Goal: Transaction & Acquisition: Purchase product/service

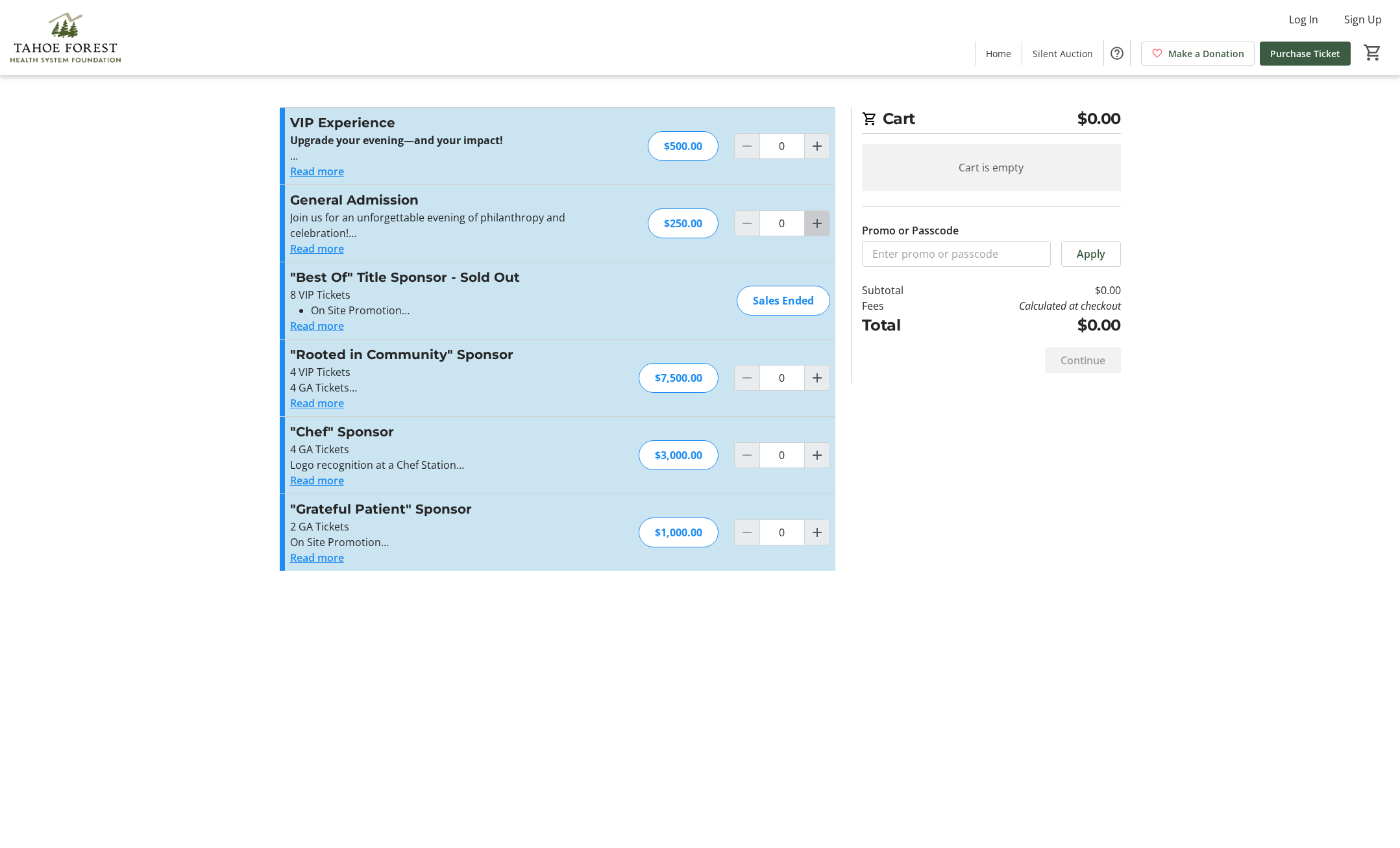
click at [819, 223] on mat-icon "Increment by one" at bounding box center [818, 223] width 16 height 16
type input "2"
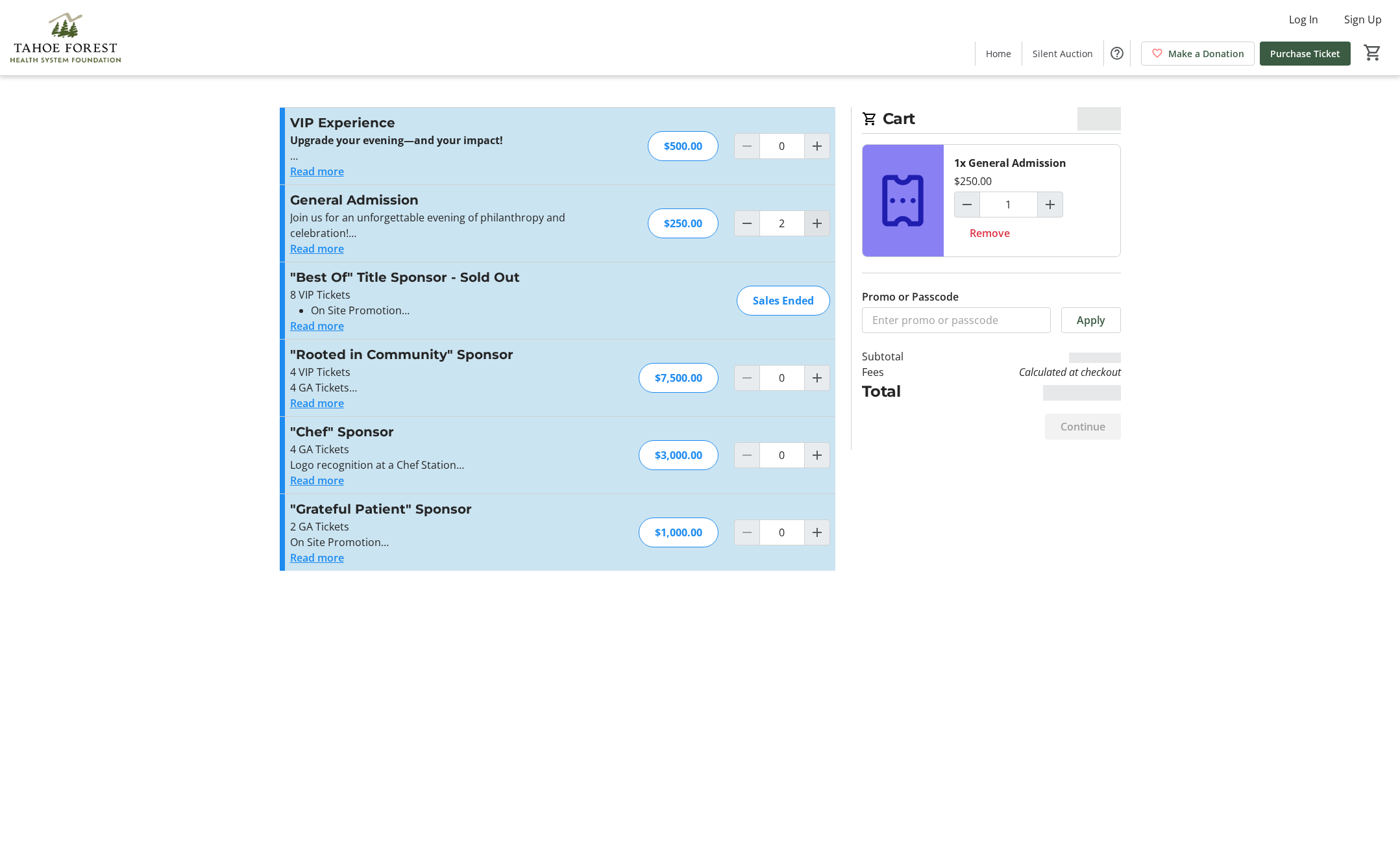
type input "2"
click at [1066, 419] on span "Continue" at bounding box center [1083, 427] width 45 height 16
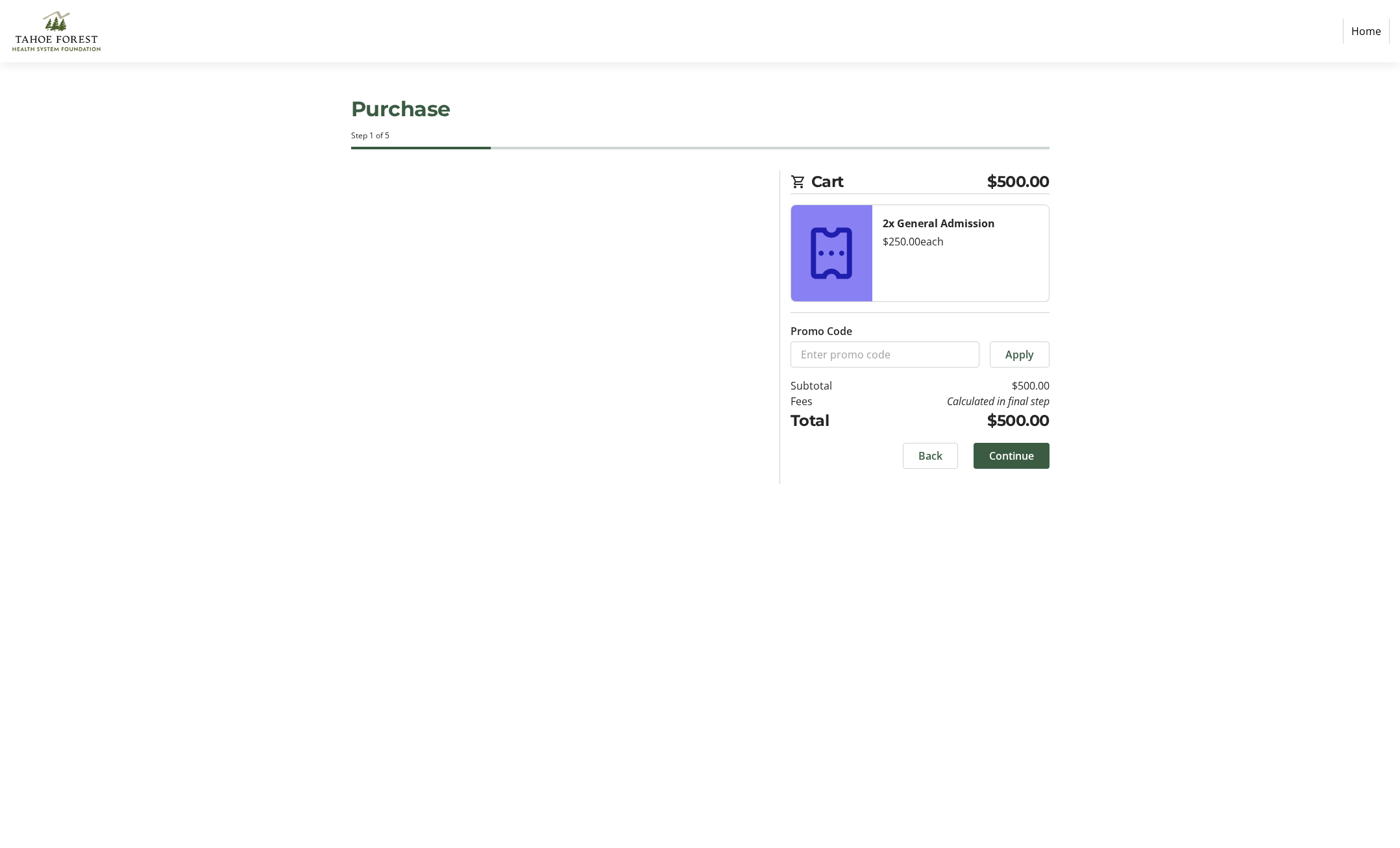
select select "US"
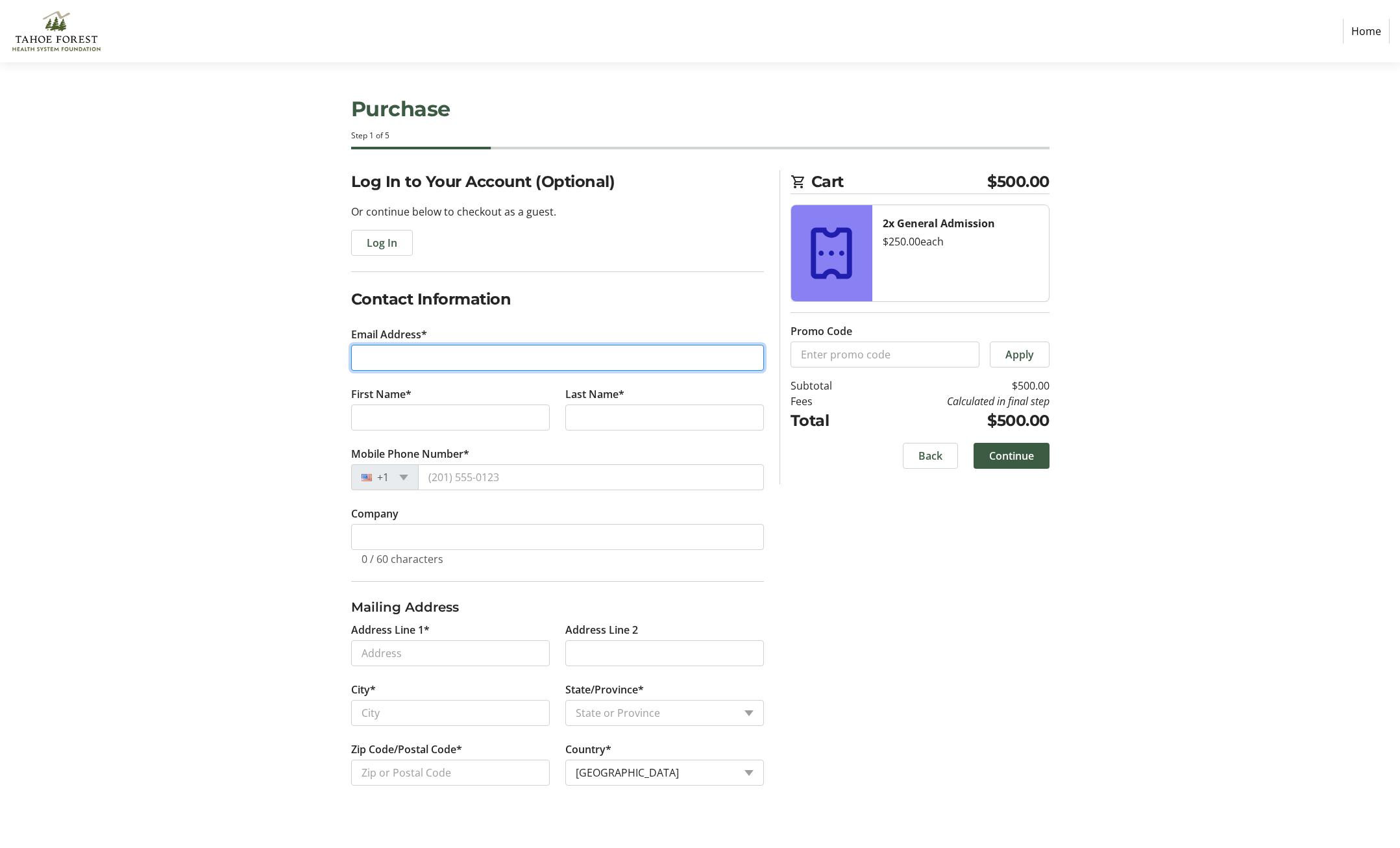
click at [407, 349] on input "Email Address*" at bounding box center [558, 358] width 413 height 26
type input "[EMAIL_ADDRESS][DOMAIN_NAME]"
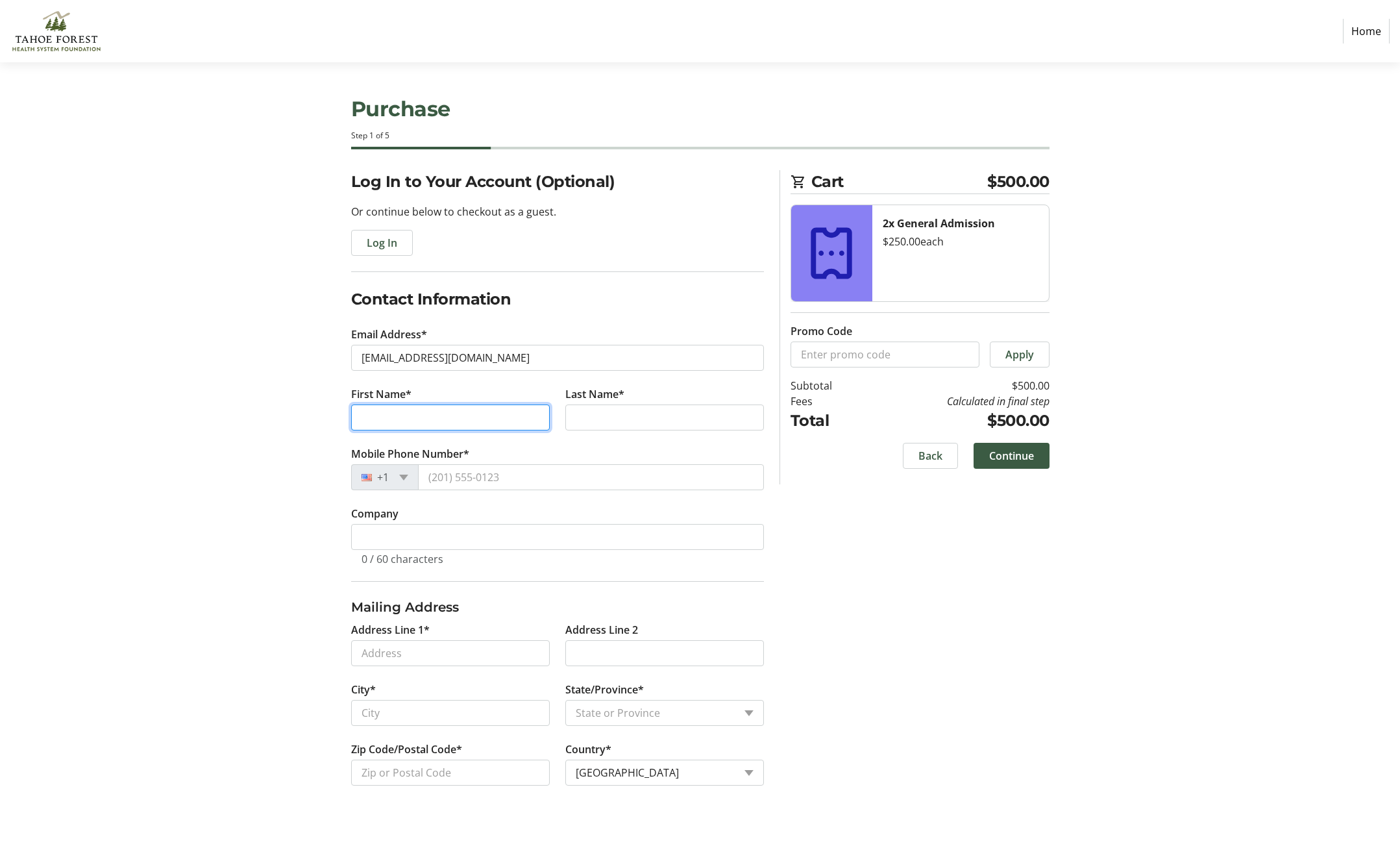
type input "[PERSON_NAME]"
type input "Rab"
type input "po box 2859"
type input "truckee"
select select "CA"
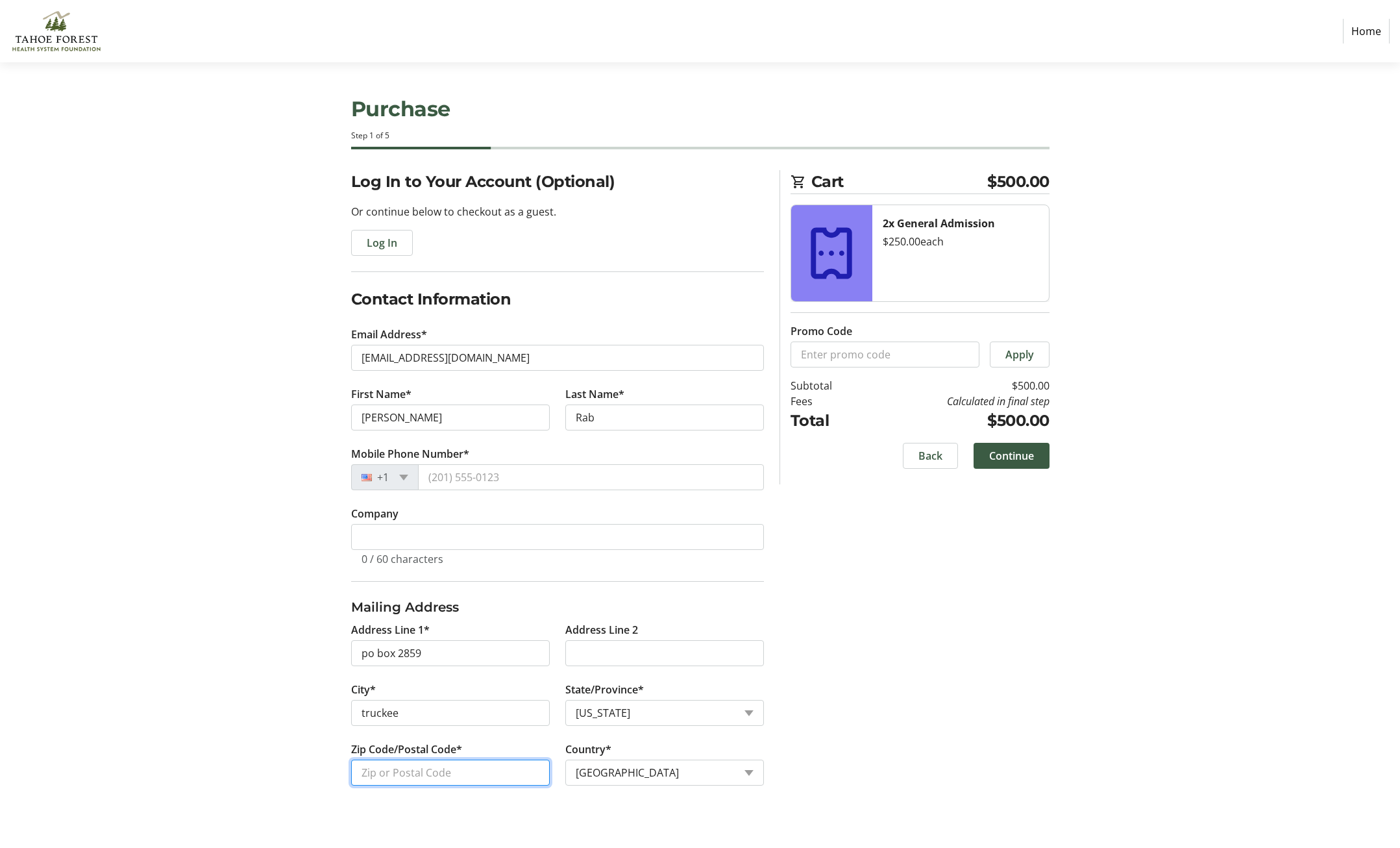
type input "96160"
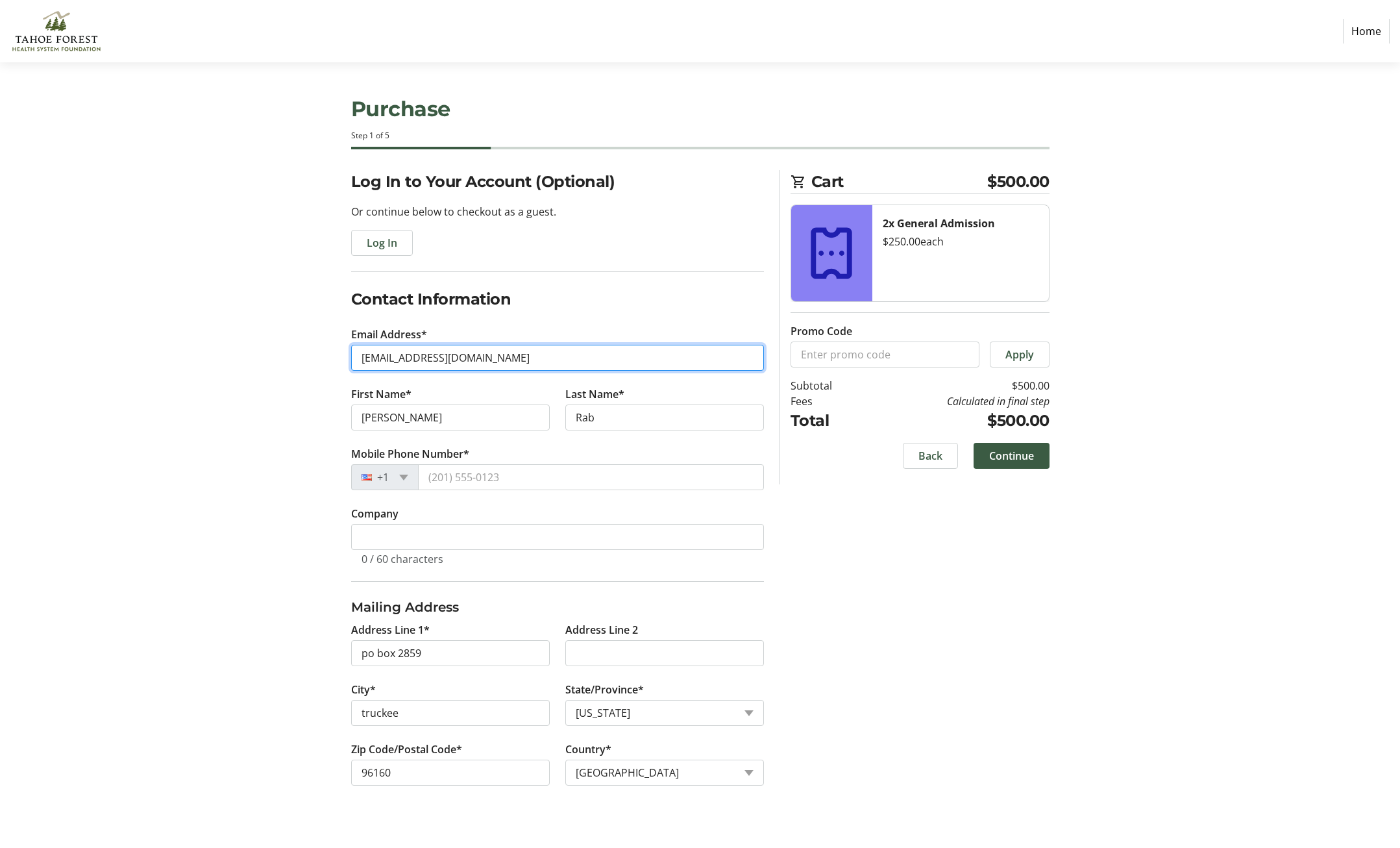
drag, startPoint x: 484, startPoint y: 362, endPoint x: 257, endPoint y: 349, distance: 227.4
click at [257, 349] on section "Purchase Step 1 of 5 Cart $500.00 2x General Admission $250.00 each Promo Code …" at bounding box center [700, 455] width 1400 height 786
click at [647, 299] on h2 "Contact Information" at bounding box center [558, 299] width 413 height 24
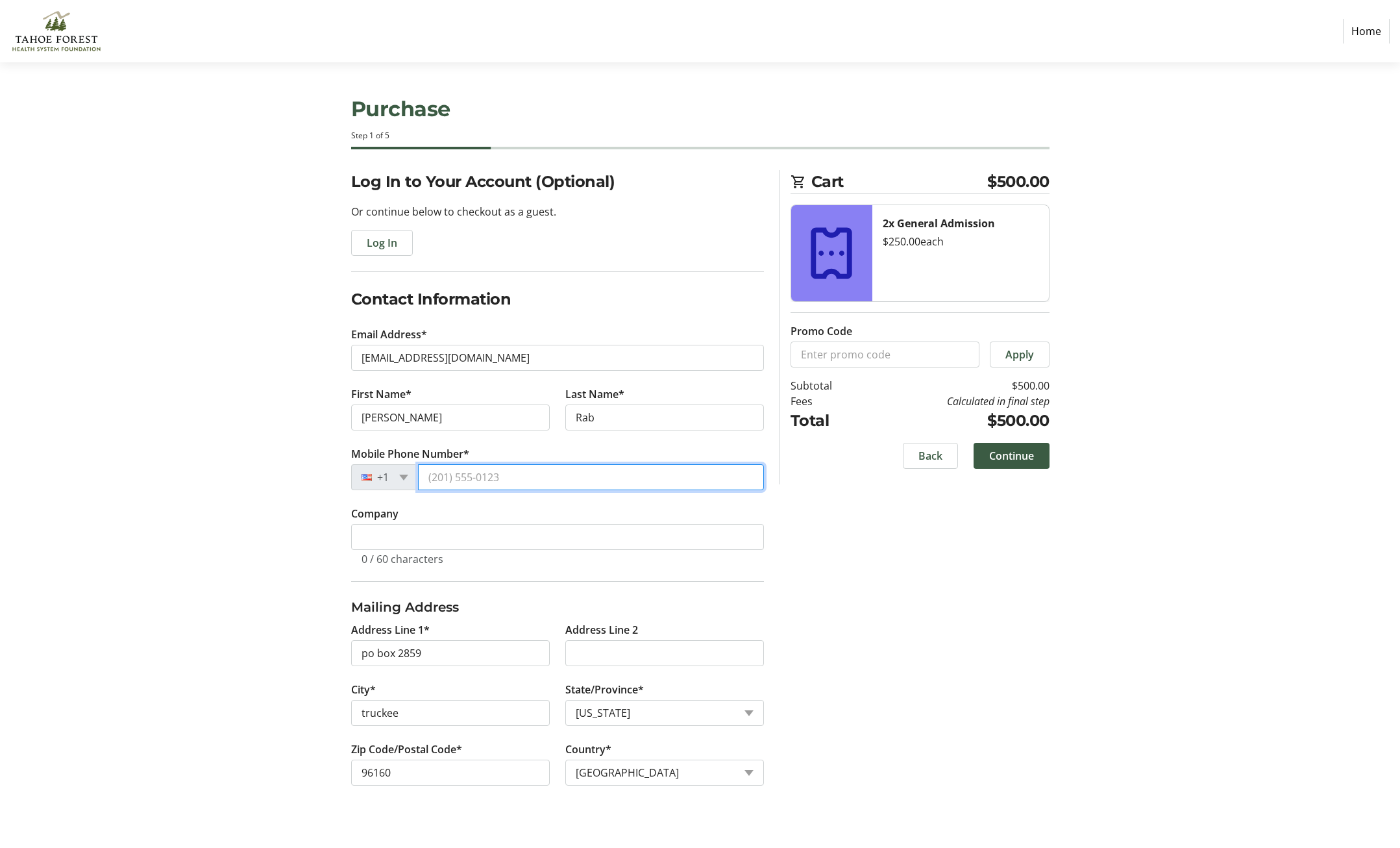
click at [516, 478] on input "Mobile Phone Number*" at bounding box center [591, 477] width 346 height 26
type input "[PHONE_NUMBER]"
click at [940, 615] on div "Log In to Your Account (Optional) Or continue below to checkout as a guest. Log…" at bounding box center [700, 493] width 857 height 647
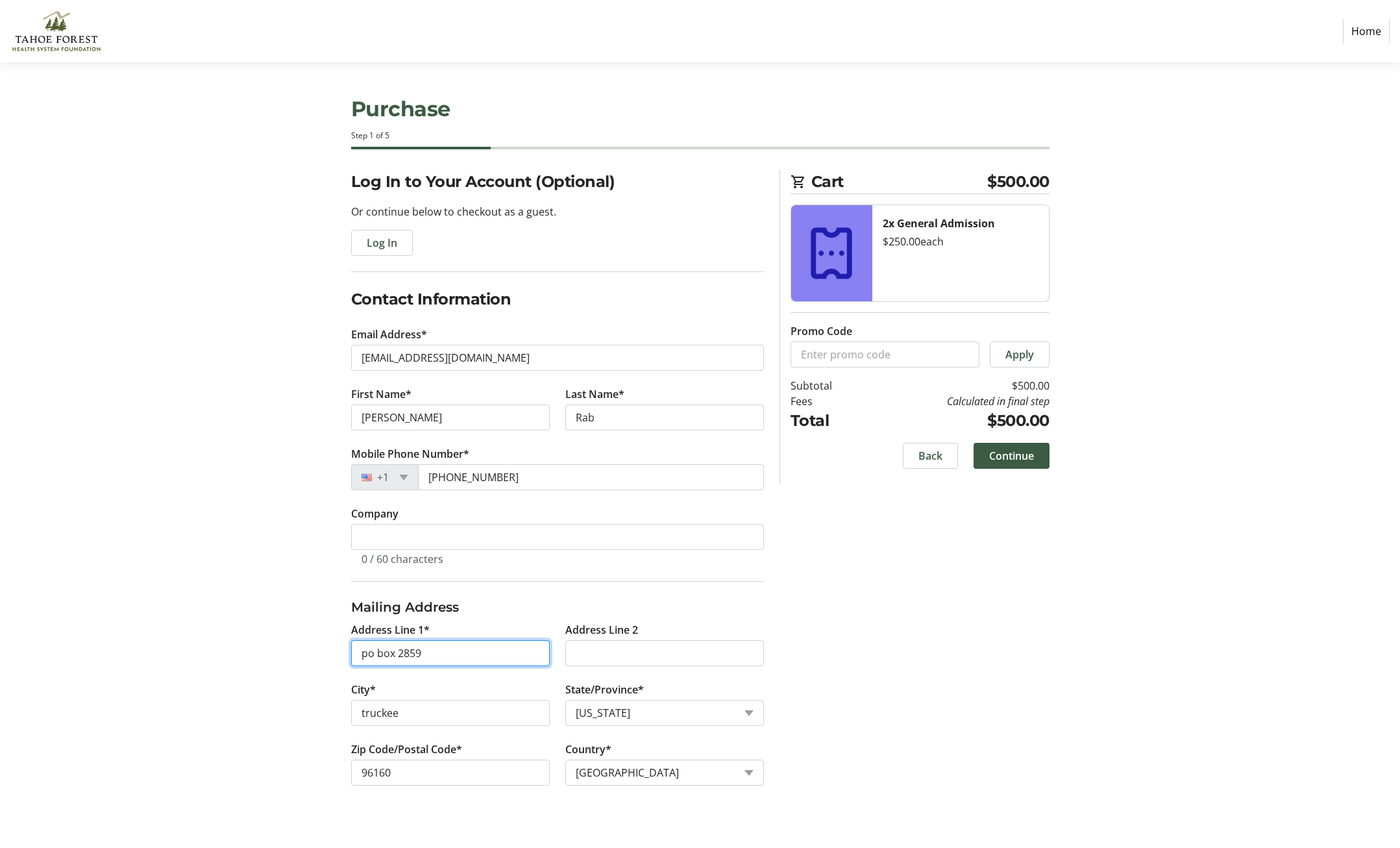
drag, startPoint x: 447, startPoint y: 657, endPoint x: 299, endPoint y: 657, distance: 148.0
click at [299, 657] on div "Log In to Your Account (Optional) Or continue below to checkout as a guest. Log…" at bounding box center [700, 493] width 857 height 647
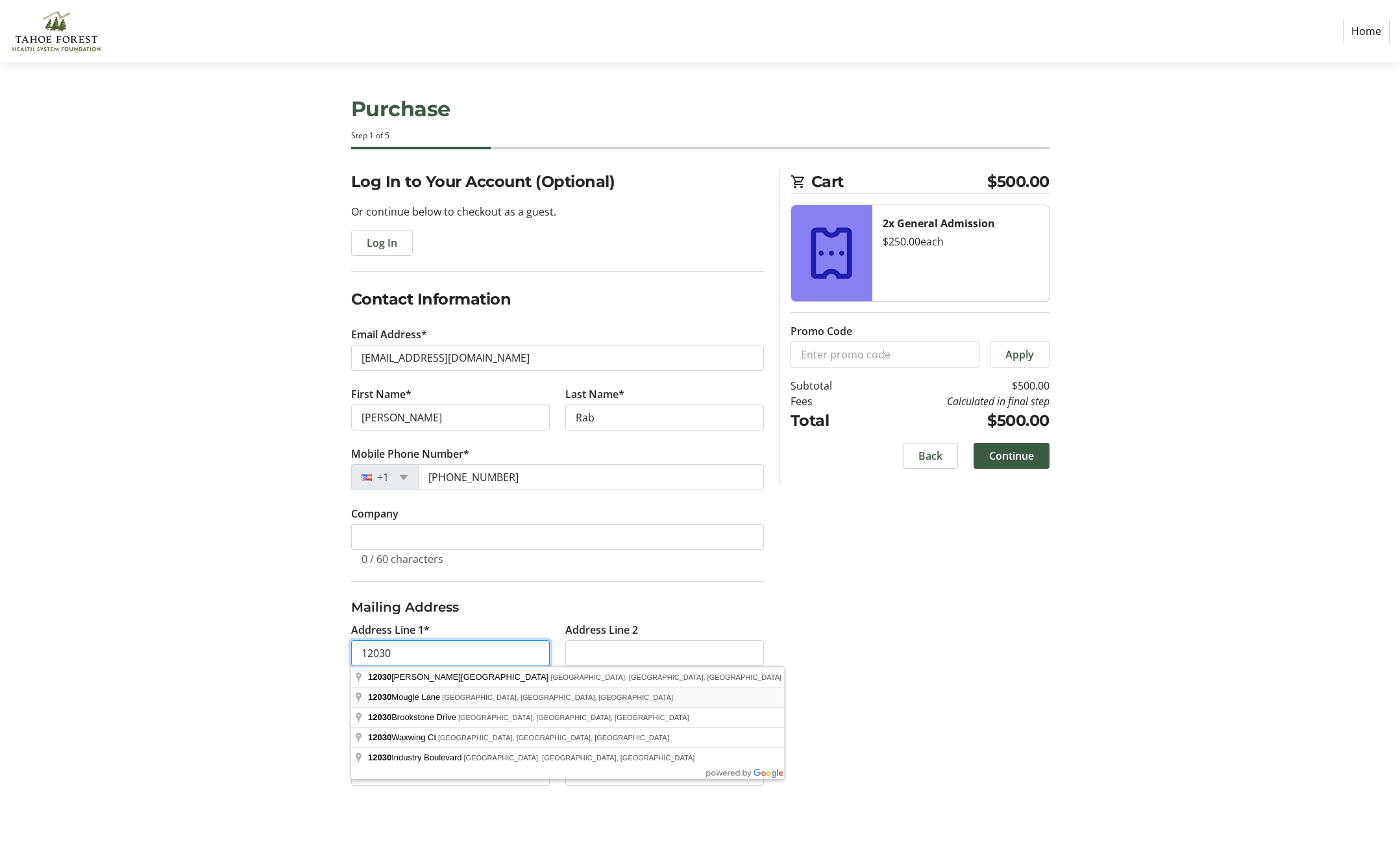
type input "[STREET_ADDRESS][PERSON_NAME]"
type input "Ste 1-728"
click at [956, 674] on div "Log In to Your Account (Optional) Or continue below to checkout as a guest. Log…" at bounding box center [700, 493] width 857 height 647
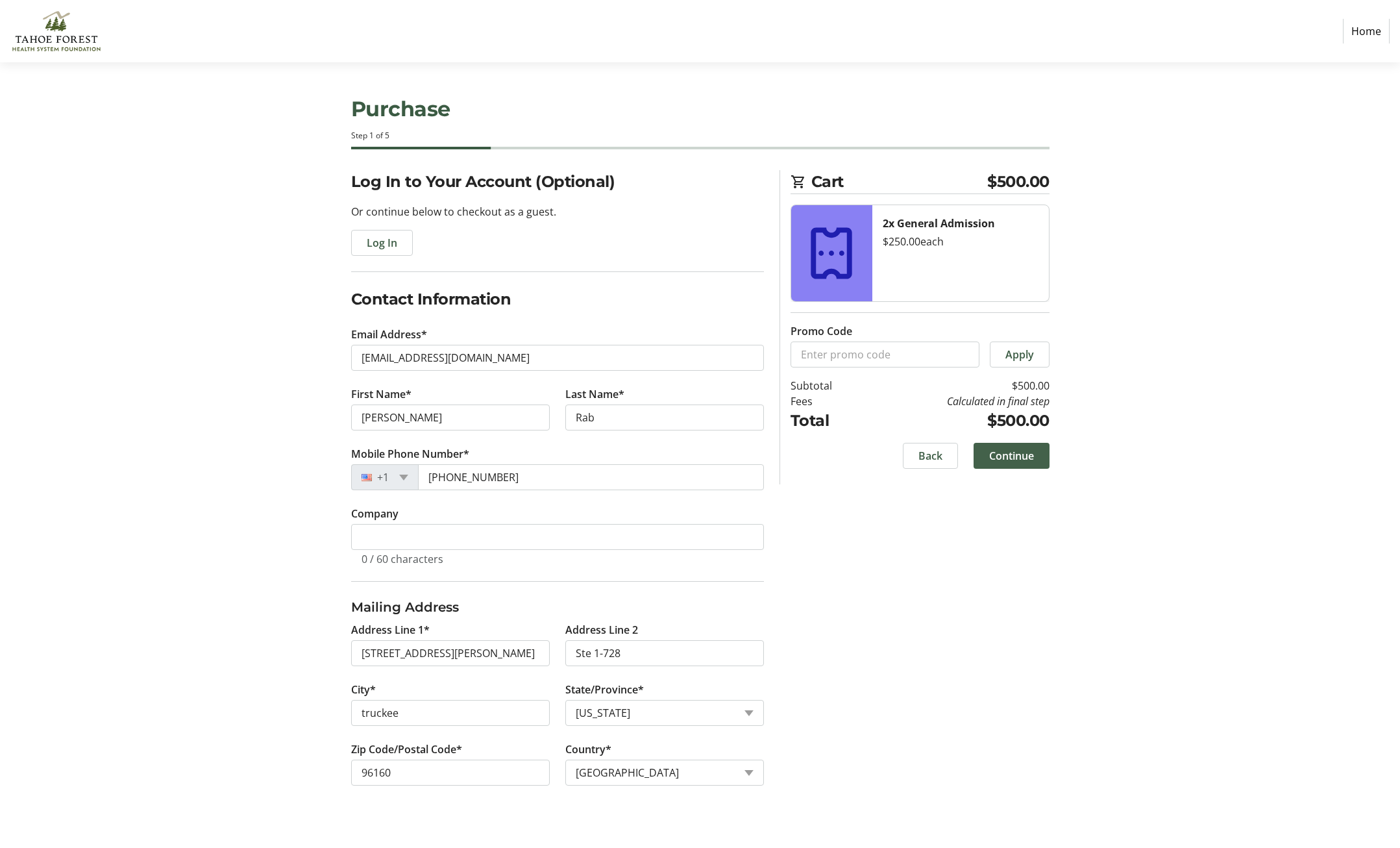
click at [1010, 457] on span "Continue" at bounding box center [1012, 456] width 45 height 16
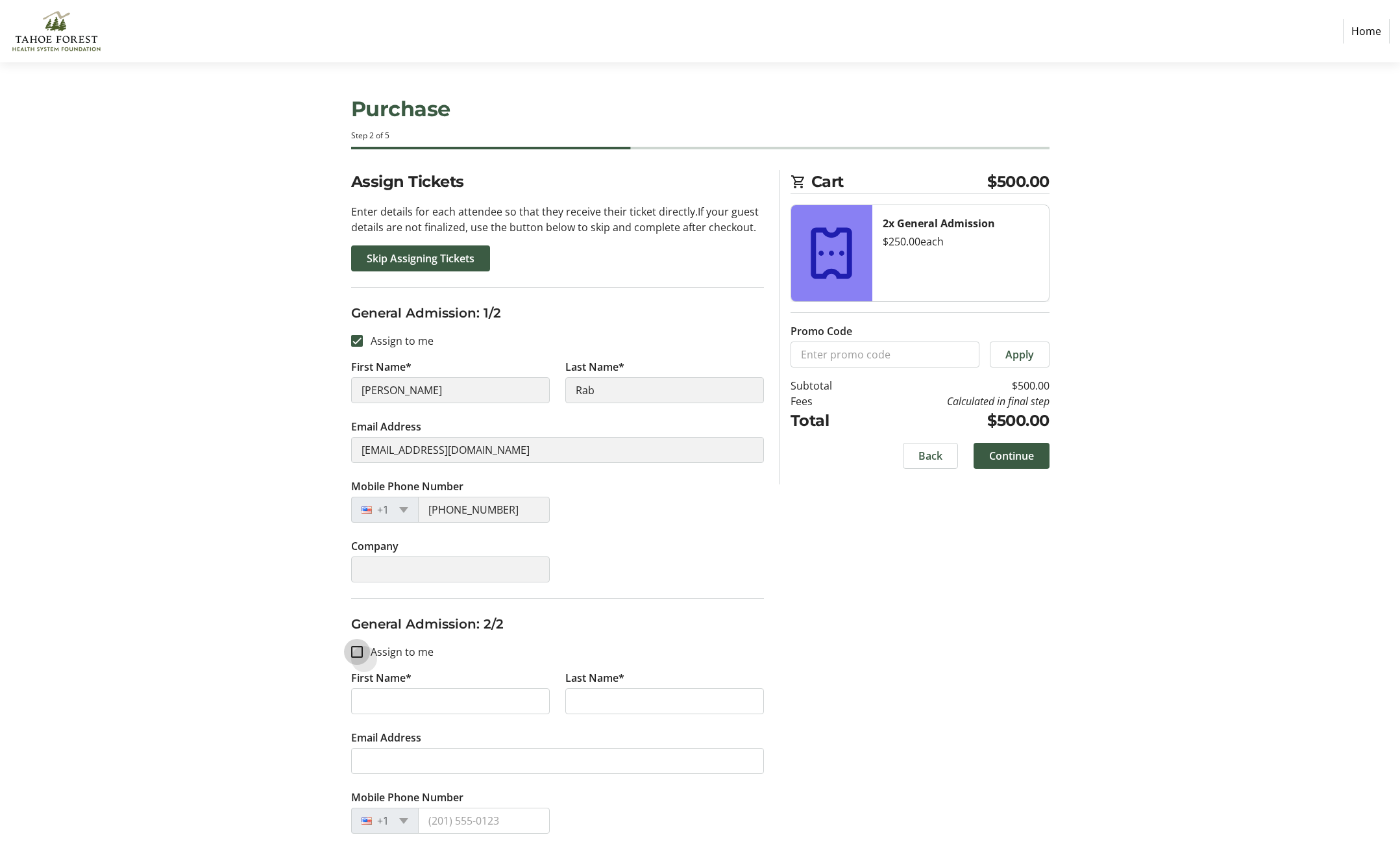
click at [355, 649] on input "Assign to me" at bounding box center [357, 652] width 12 height 12
checkbox input "true"
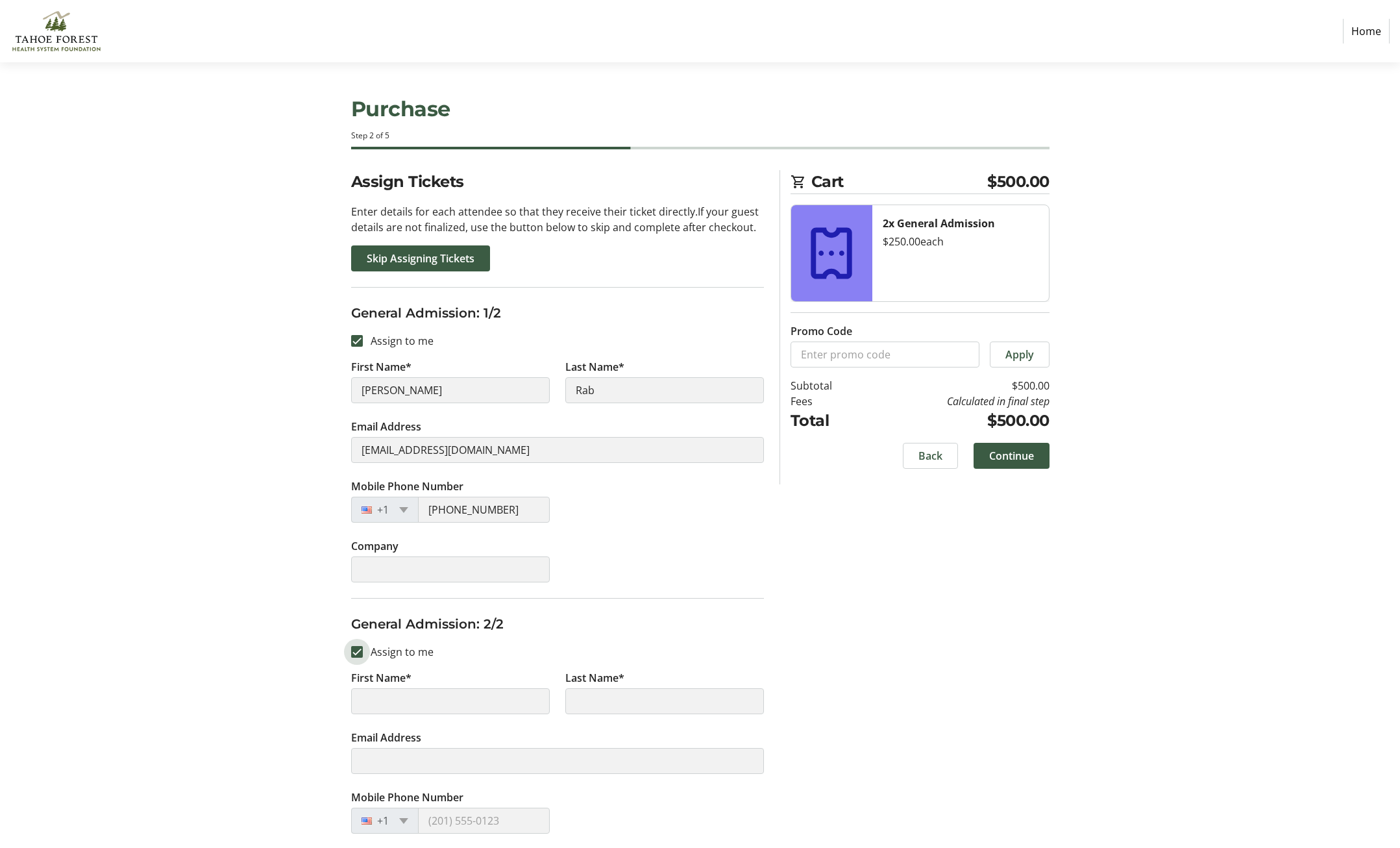
type input "[PERSON_NAME]"
type input "Rab"
type input "[EMAIL_ADDRESS][DOMAIN_NAME]"
type input "[PHONE_NUMBER]"
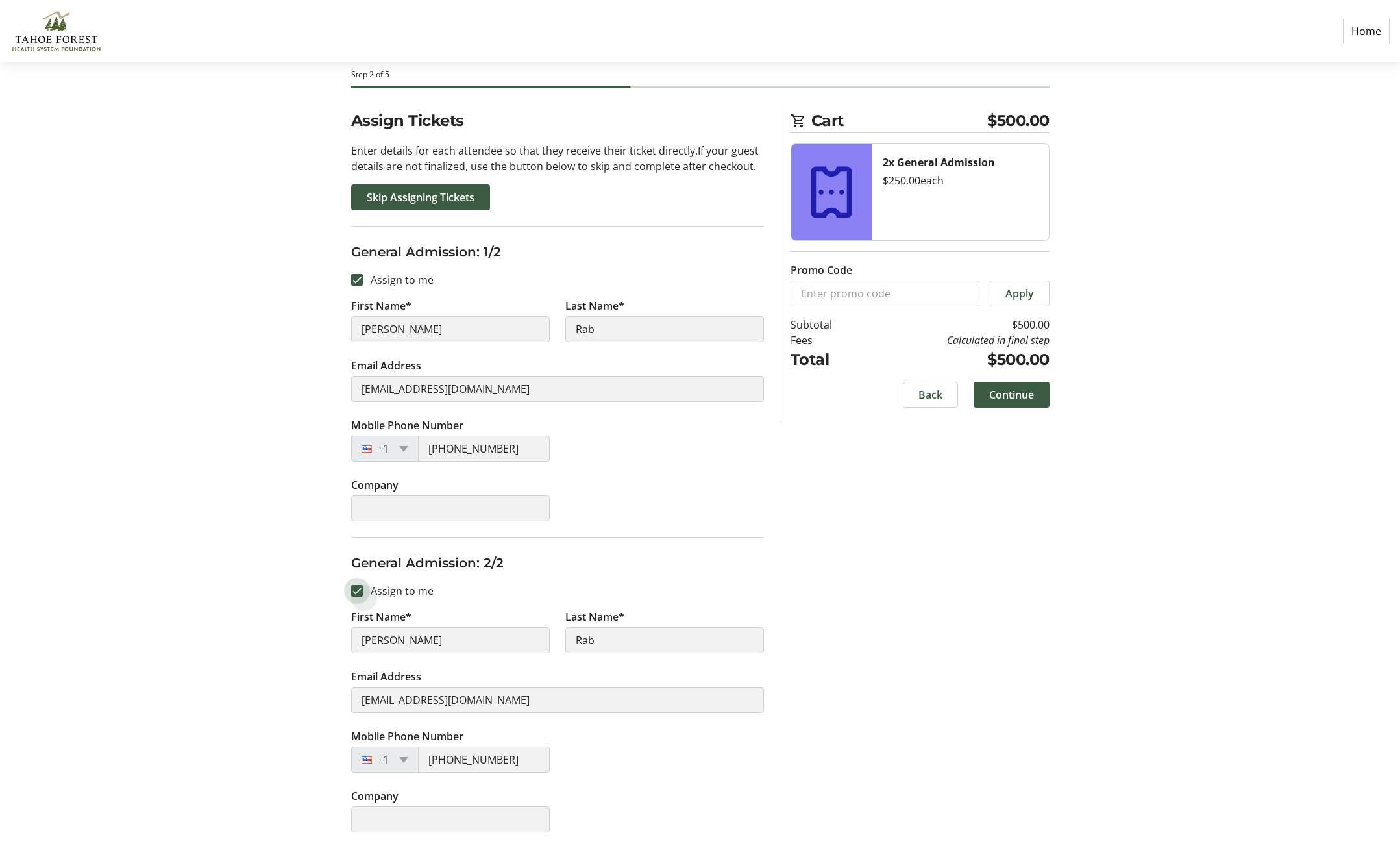
click at [357, 588] on input "Assign to me" at bounding box center [357, 591] width 12 height 12
checkbox input "false"
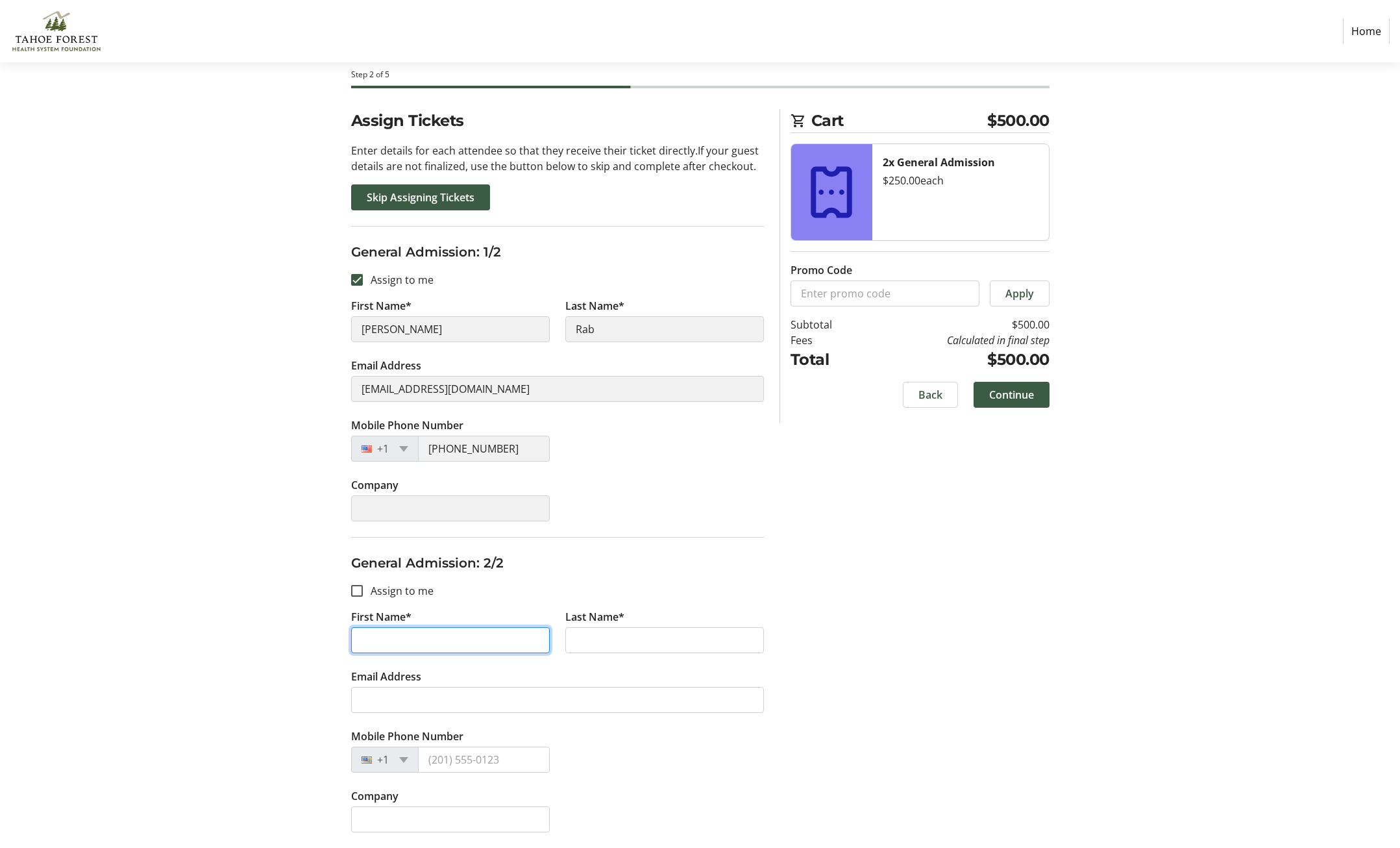
drag, startPoint x: 398, startPoint y: 643, endPoint x: 336, endPoint y: 638, distance: 62.2
click at [336, 638] on div "Assign Tickets Enter details for each attendee so that they receive their ticke…" at bounding box center [700, 478] width 857 height 739
type input "[PERSON_NAME]"
type input "Rab"
click at [1158, 622] on section "Purchase Step 2 of 5 Cart $500.00 2x General Admission $250.00 each Promo Code …" at bounding box center [700, 425] width 1400 height 847
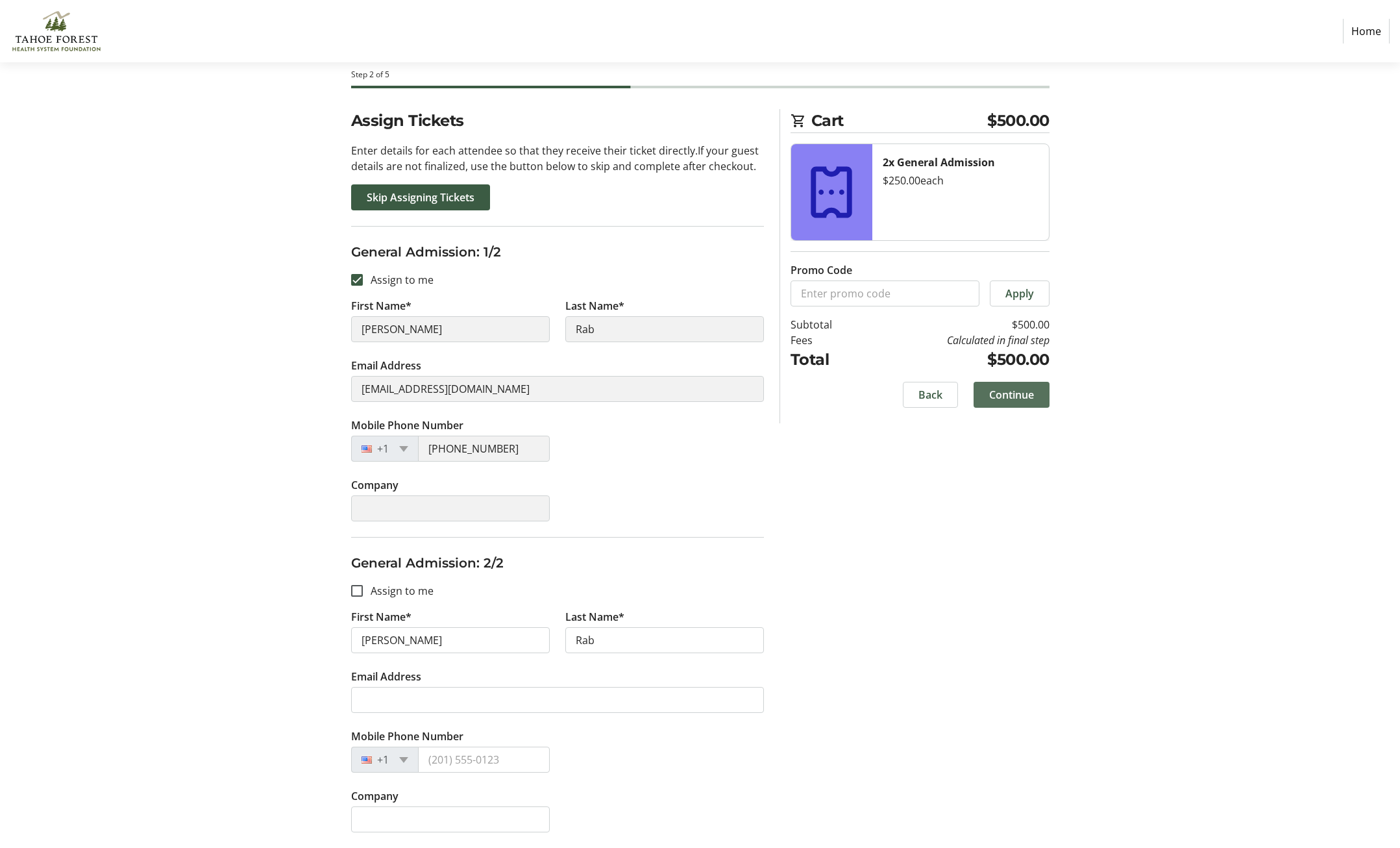
click at [1027, 395] on span "Continue" at bounding box center [1012, 395] width 45 height 16
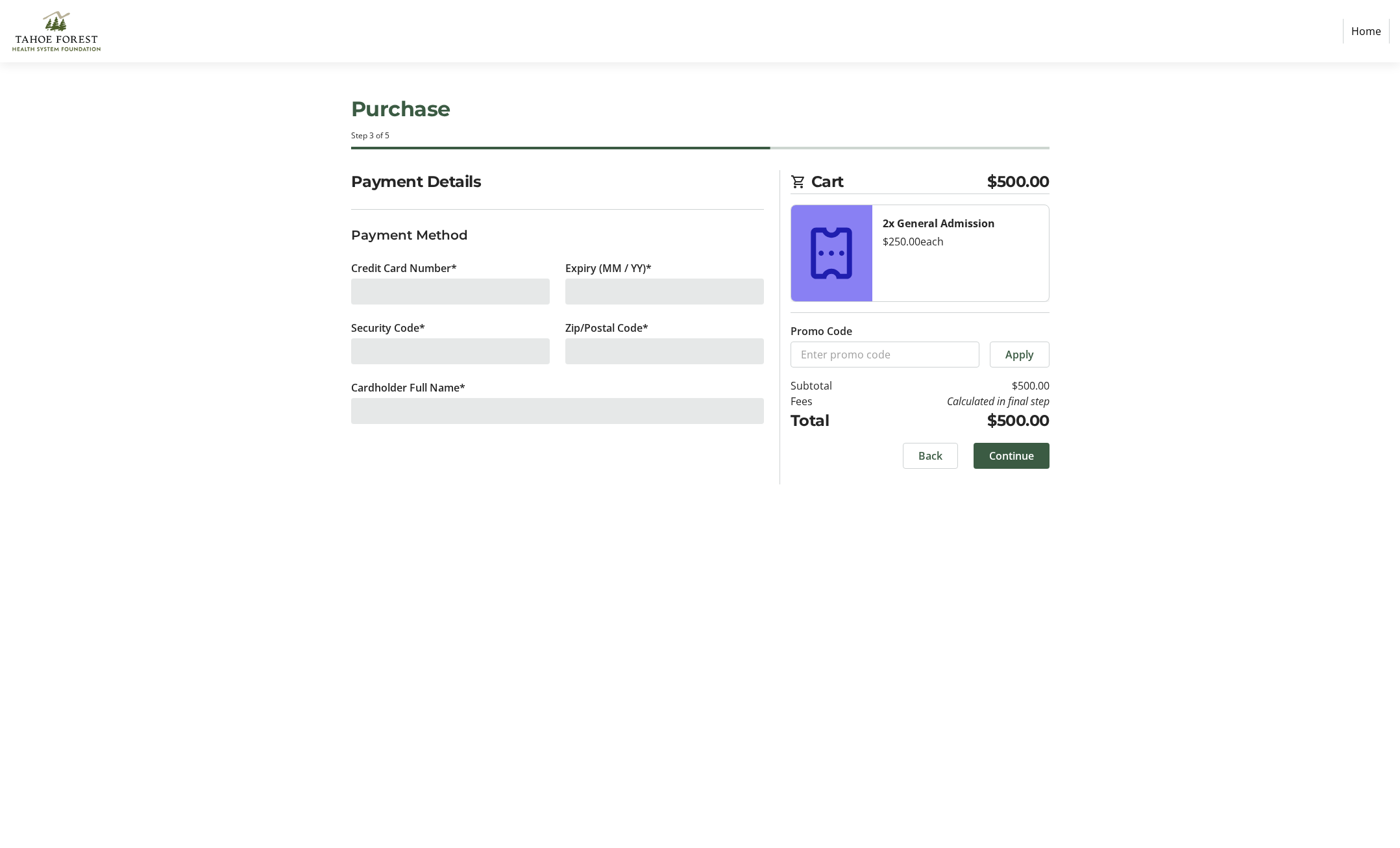
click at [493, 292] on div at bounding box center [450, 292] width 199 height 26
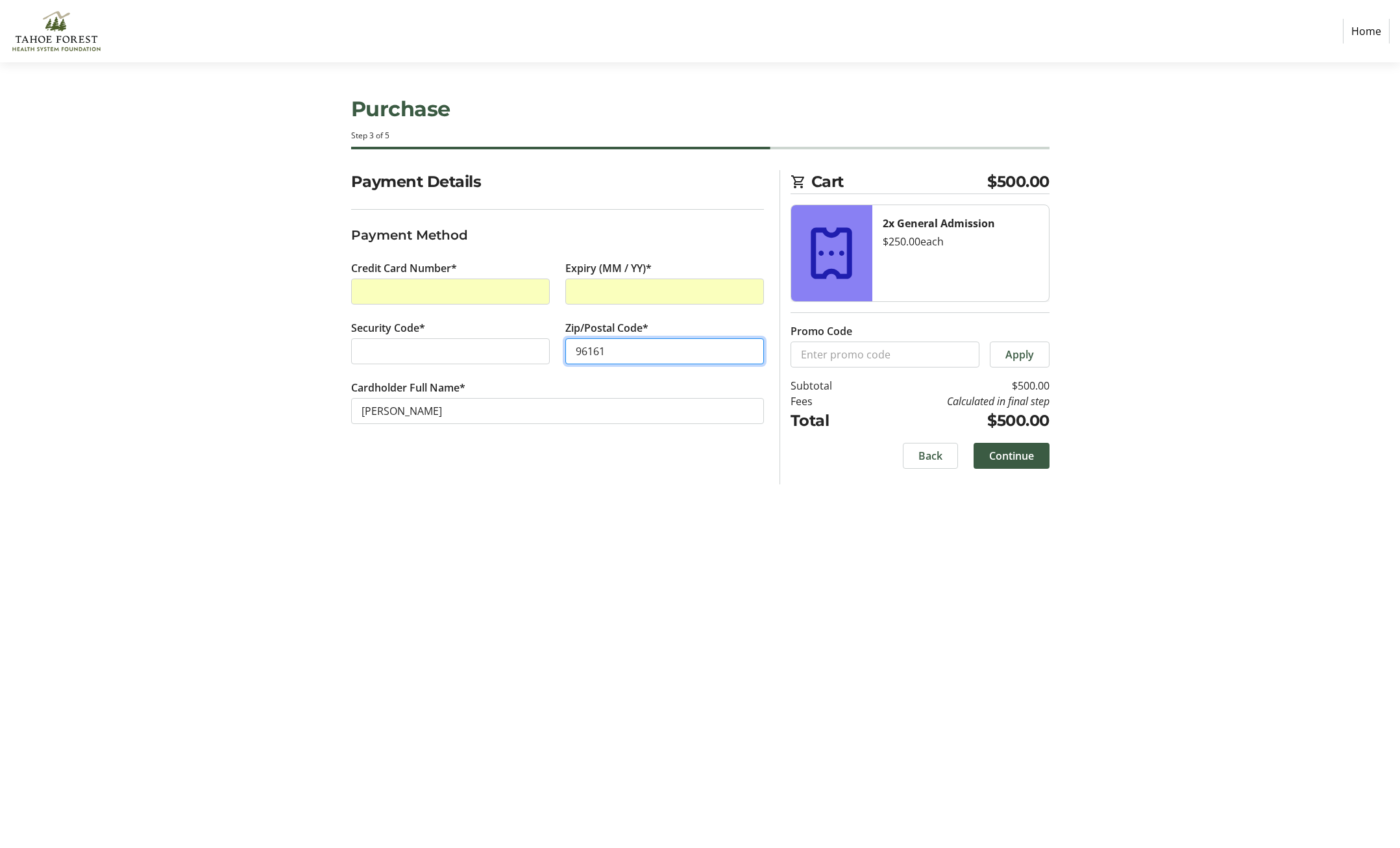
type input "96161"
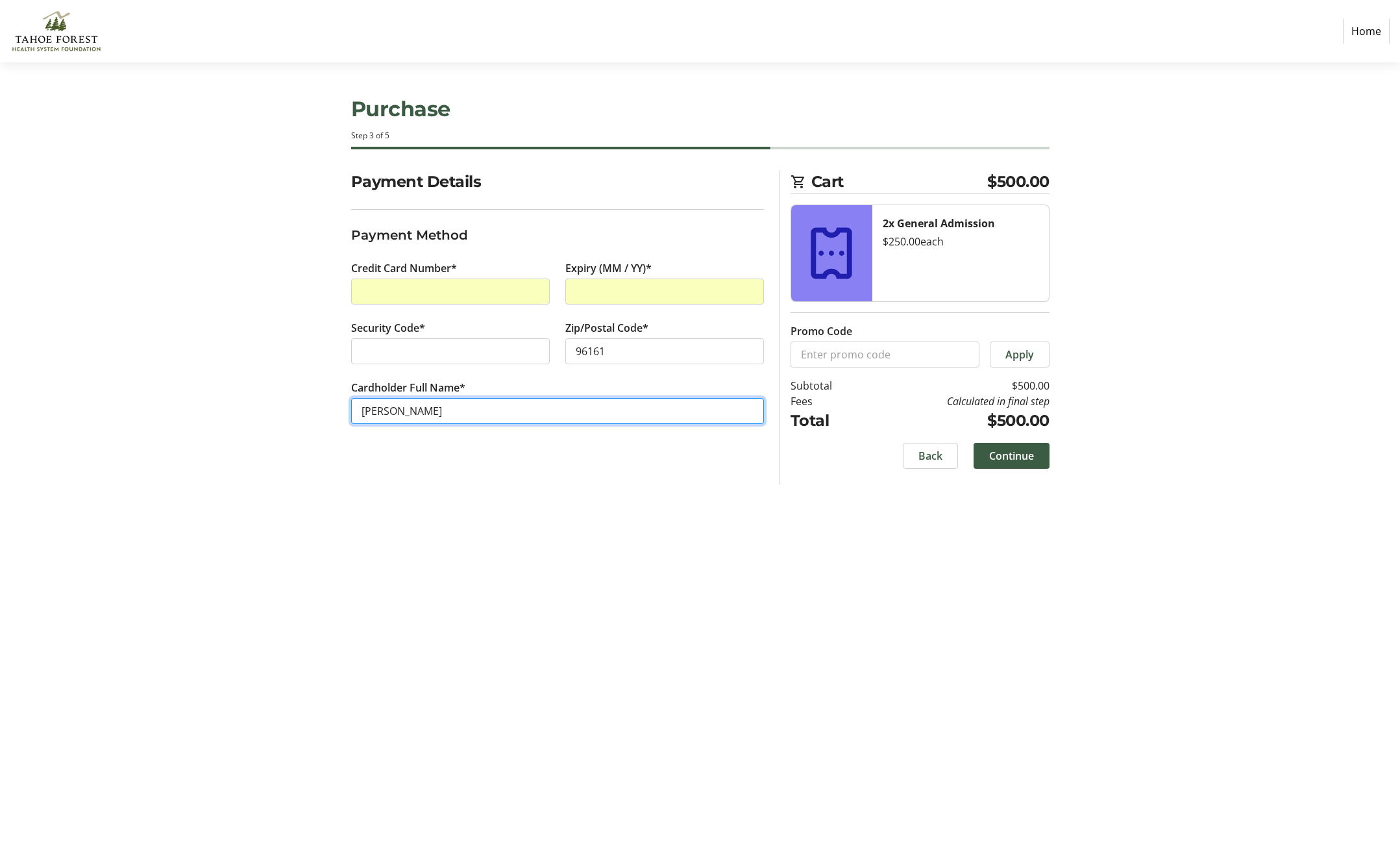
type input "[PERSON_NAME]"
click at [1189, 478] on section "Purchase Step 3 of 5 Cart $500.00 2x General Admission $250.00 each Promo Code …" at bounding box center [700, 455] width 1400 height 786
click at [1029, 455] on span "Continue" at bounding box center [1012, 456] width 45 height 16
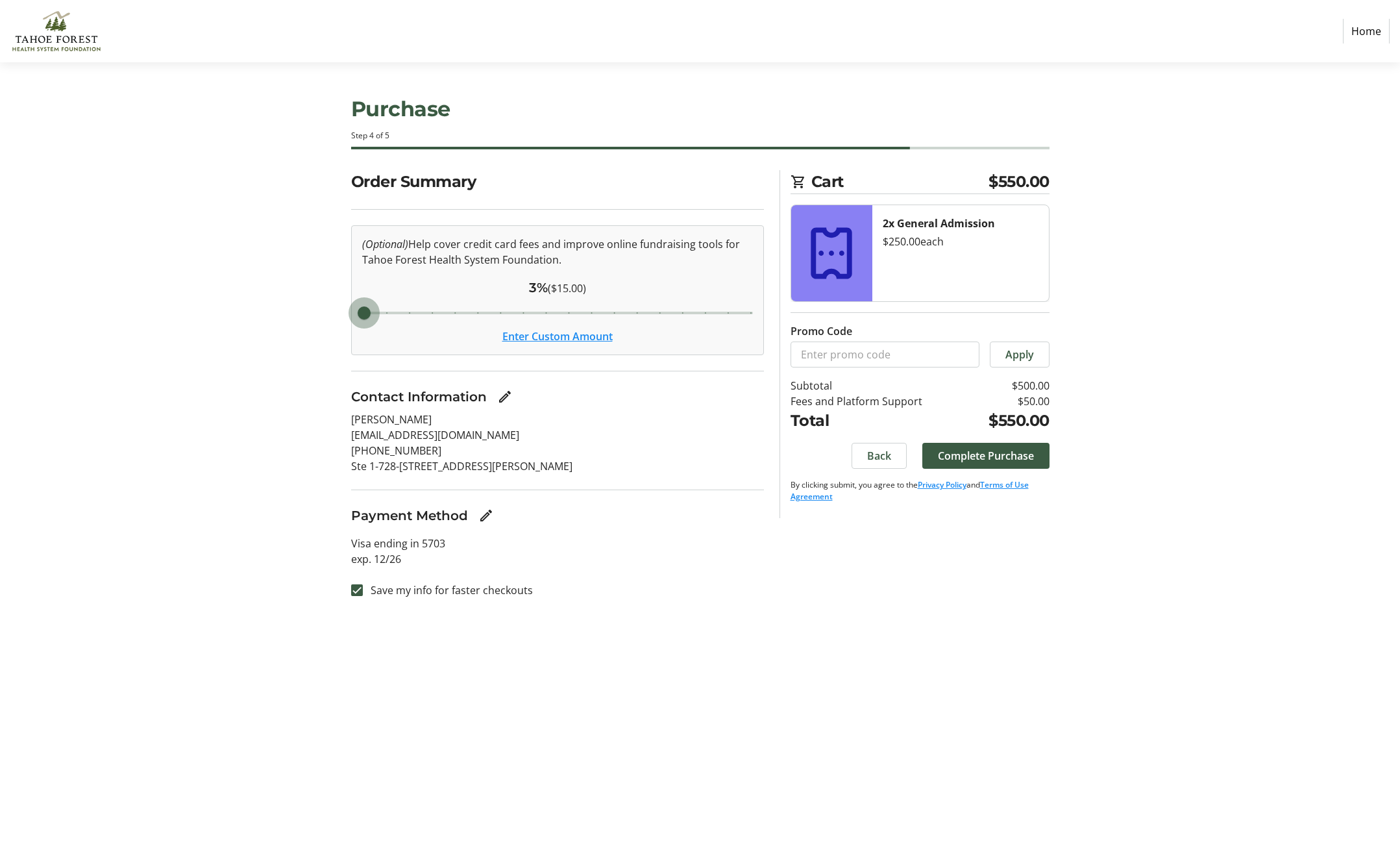
drag, startPoint x: 527, startPoint y: 313, endPoint x: 365, endPoint y: 304, distance: 162.2
click at [365, 304] on input "Cover fees percentage" at bounding box center [558, 313] width 418 height 29
drag, startPoint x: 364, startPoint y: 309, endPoint x: 372, endPoint y: 310, distance: 8.1
click at [371, 310] on input "Cover fees percentage" at bounding box center [558, 313] width 418 height 29
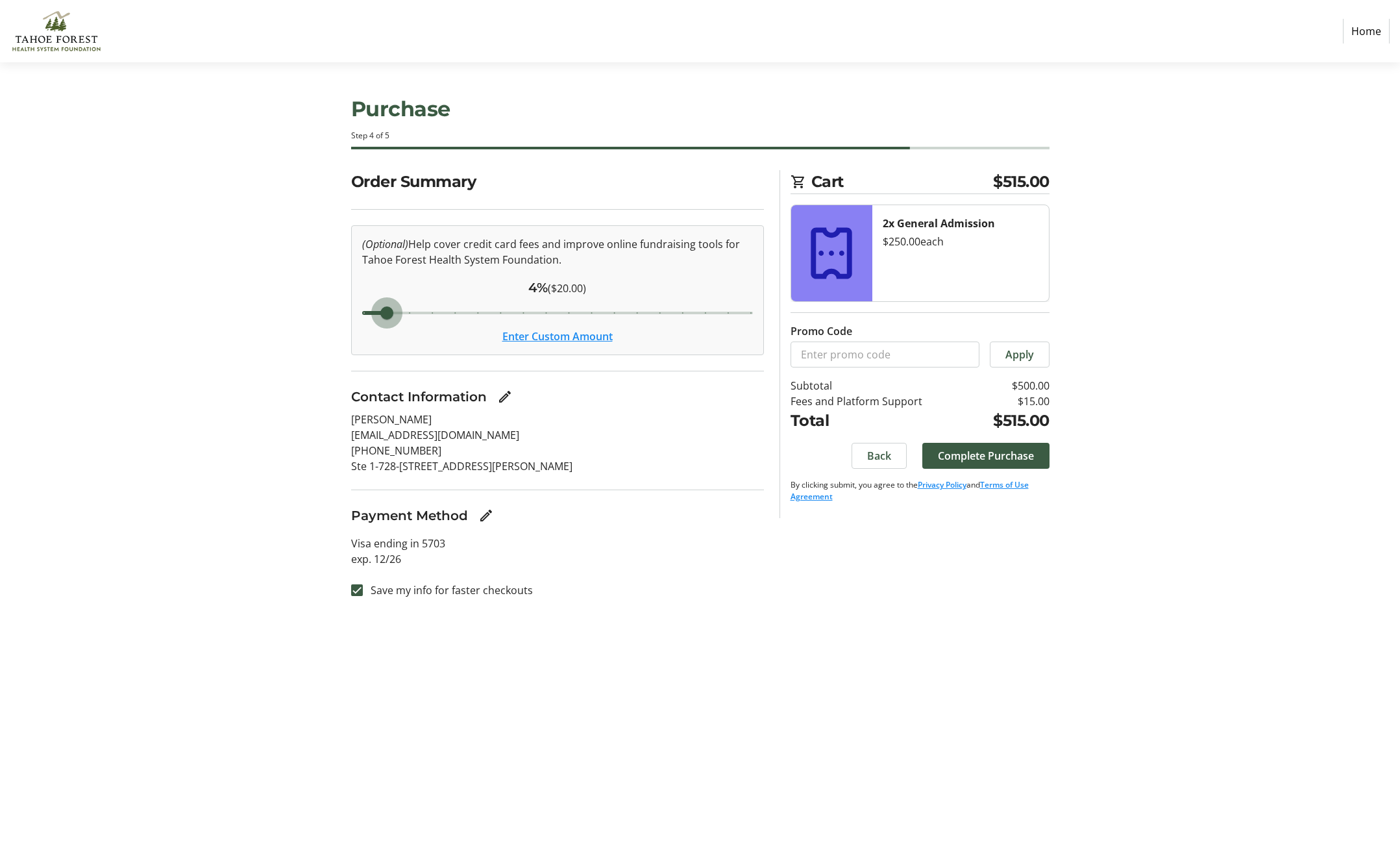
type input "3"
drag, startPoint x: 363, startPoint y: 311, endPoint x: 304, endPoint y: 313, distance: 59.0
click at [315, 314] on div "Order Summary (Optional) Help cover credit card fees and improve online fundrai…" at bounding box center [700, 392] width 857 height 444
click at [989, 454] on span "Complete Purchase" at bounding box center [986, 456] width 96 height 16
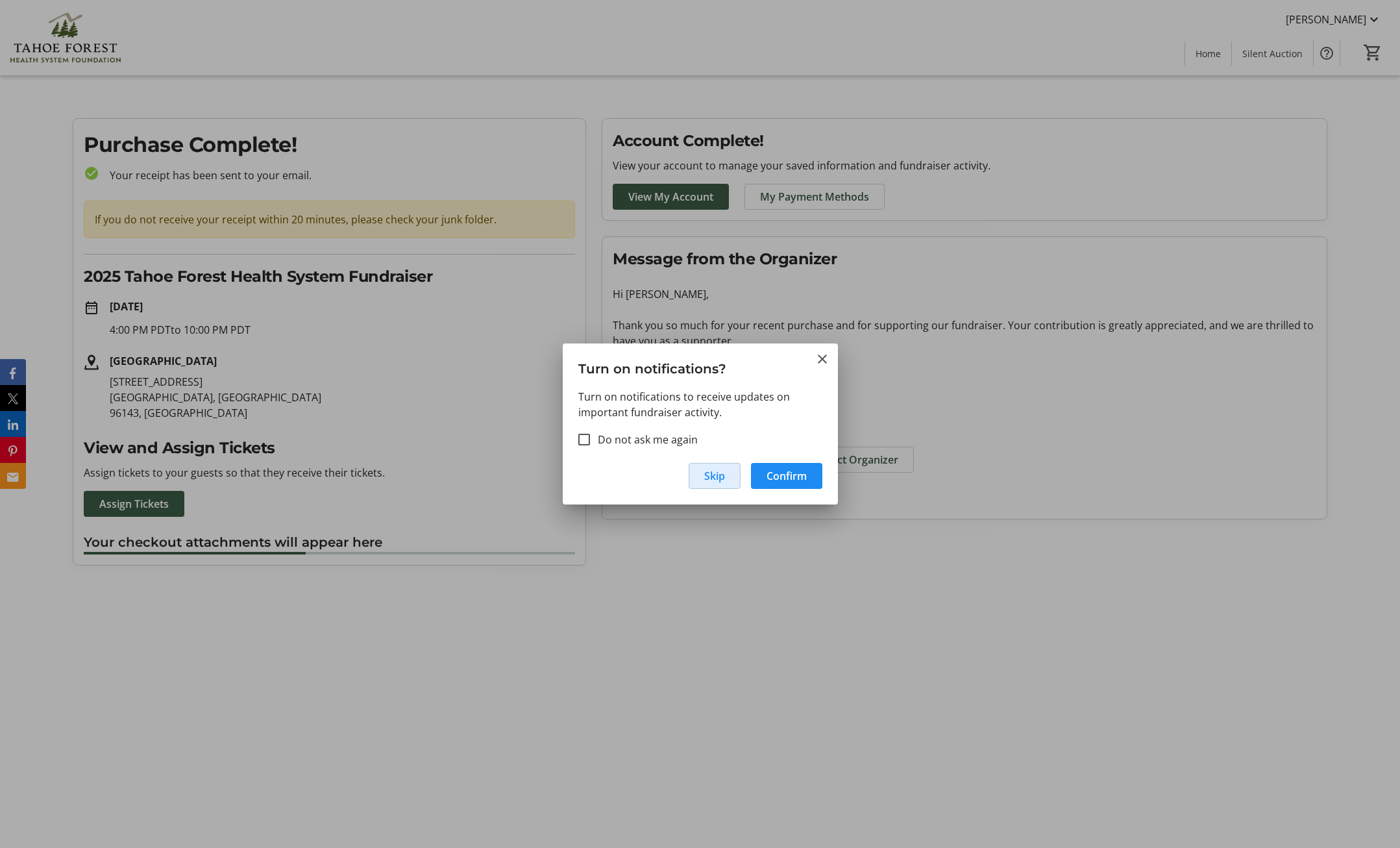
click at [713, 480] on span "Skip" at bounding box center [715, 476] width 21 height 16
